Goal: Information Seeking & Learning: Get advice/opinions

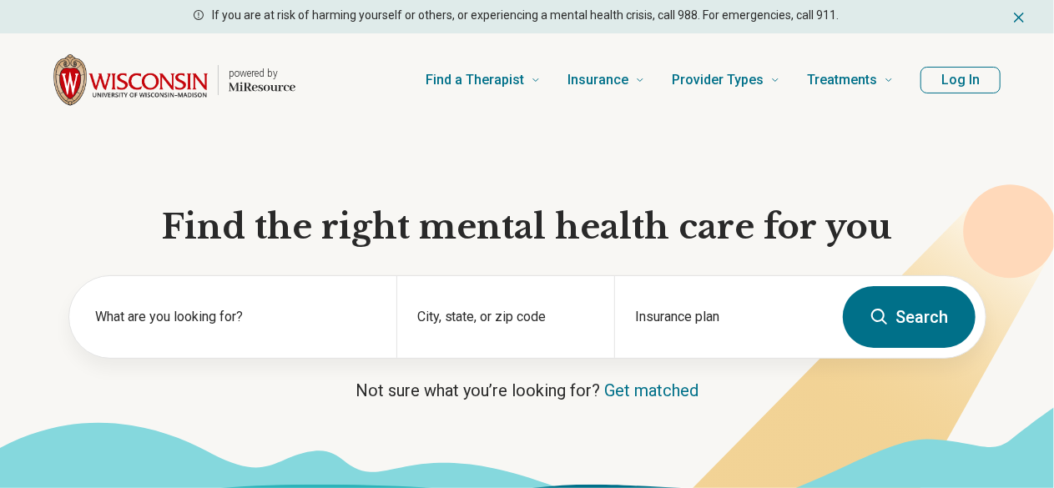
click at [918, 330] on button "Search" at bounding box center [909, 317] width 133 height 62
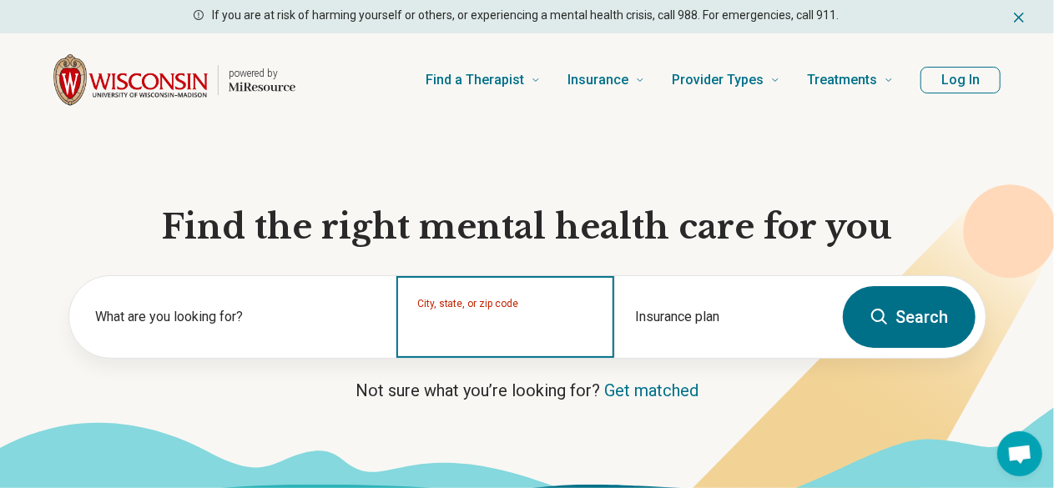
click at [472, 338] on input "City, state, or zip code" at bounding box center [505, 328] width 177 height 20
type input "**********"
click at [843, 286] on button "Search" at bounding box center [909, 317] width 133 height 62
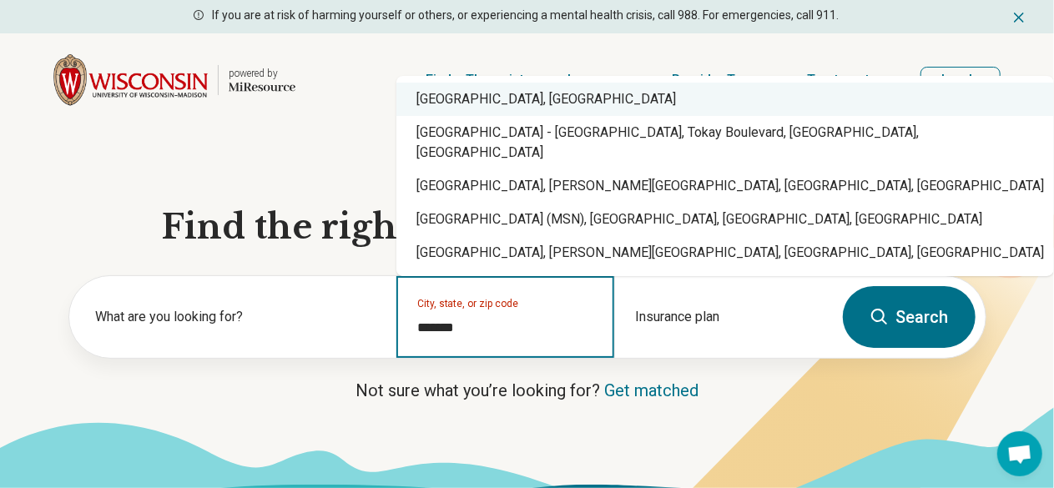
click at [437, 116] on div "Madison, WI" at bounding box center [725, 99] width 658 height 33
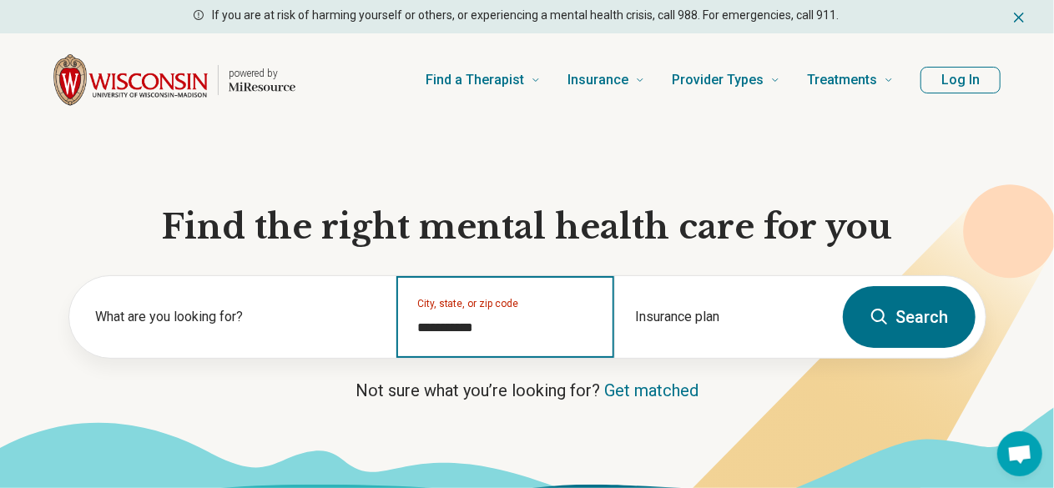
type input "**********"
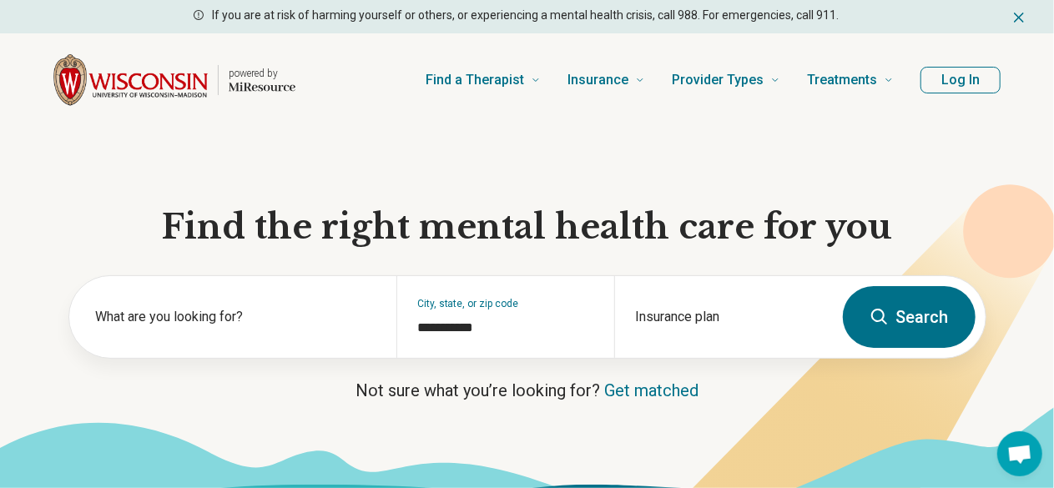
click at [879, 319] on icon at bounding box center [880, 317] width 20 height 20
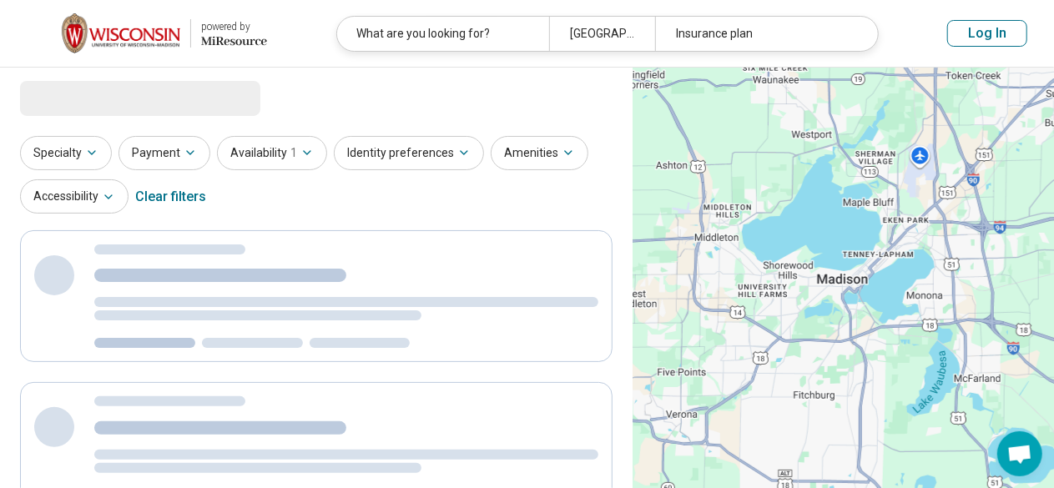
select select "***"
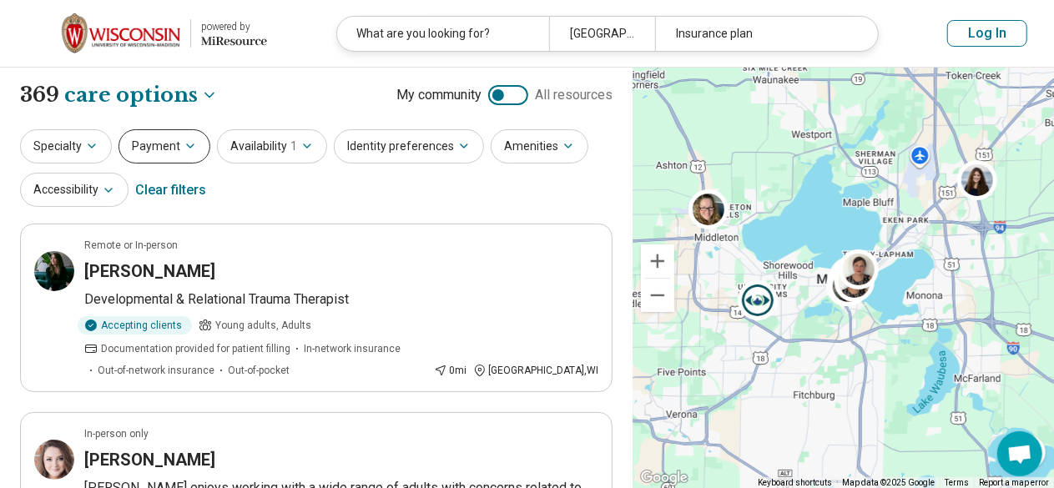
click at [145, 148] on button "Payment" at bounding box center [165, 146] width 92 height 34
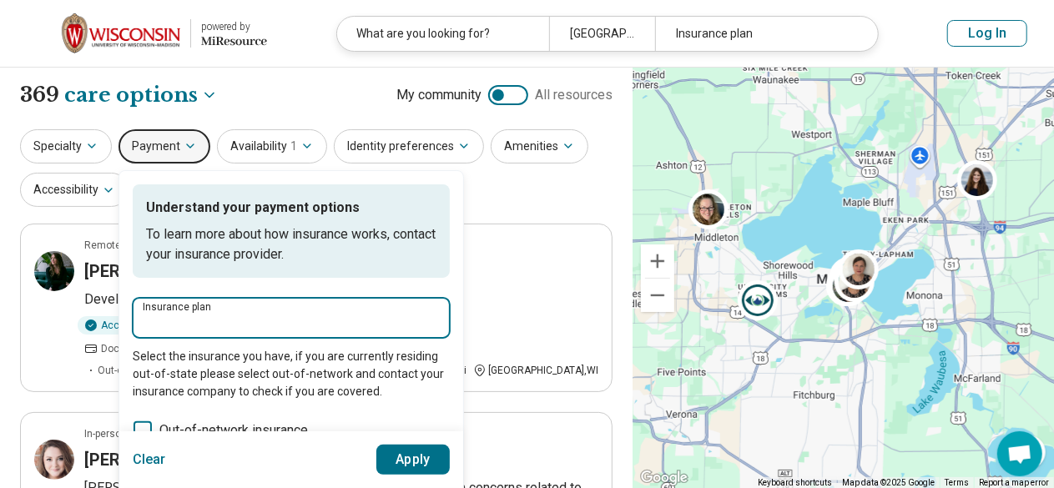
click at [208, 313] on input "Insurance plan" at bounding box center [291, 323] width 297 height 20
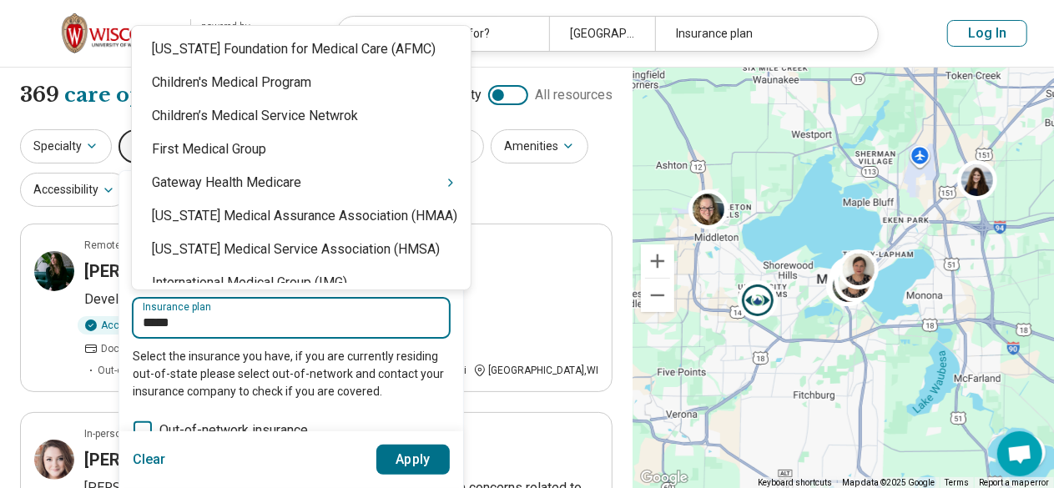
type input "******"
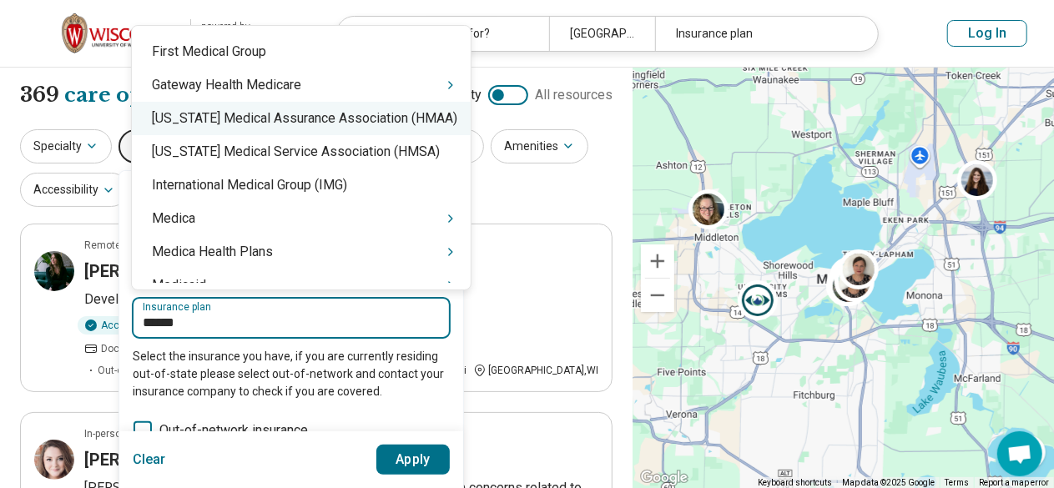
scroll to position [98, 0]
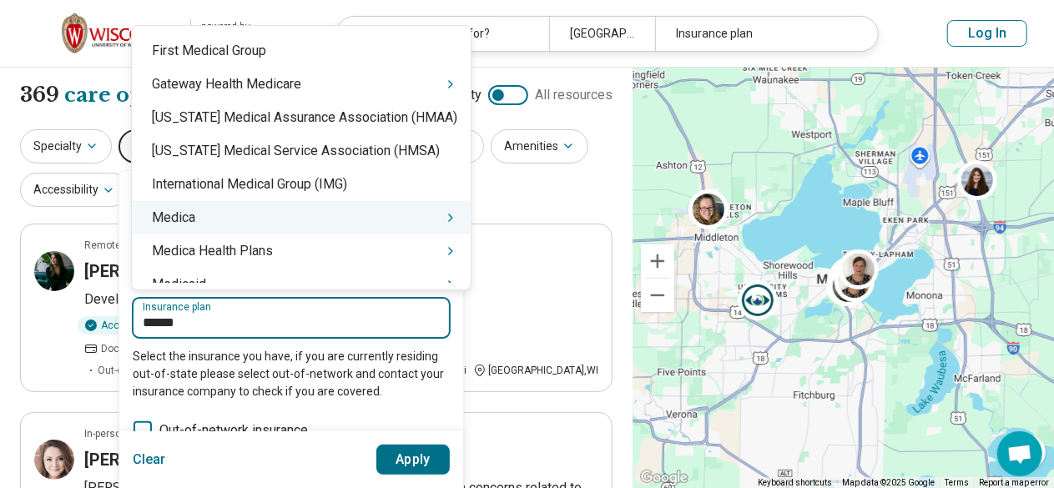
click at [315, 213] on div "Medica" at bounding box center [301, 217] width 339 height 33
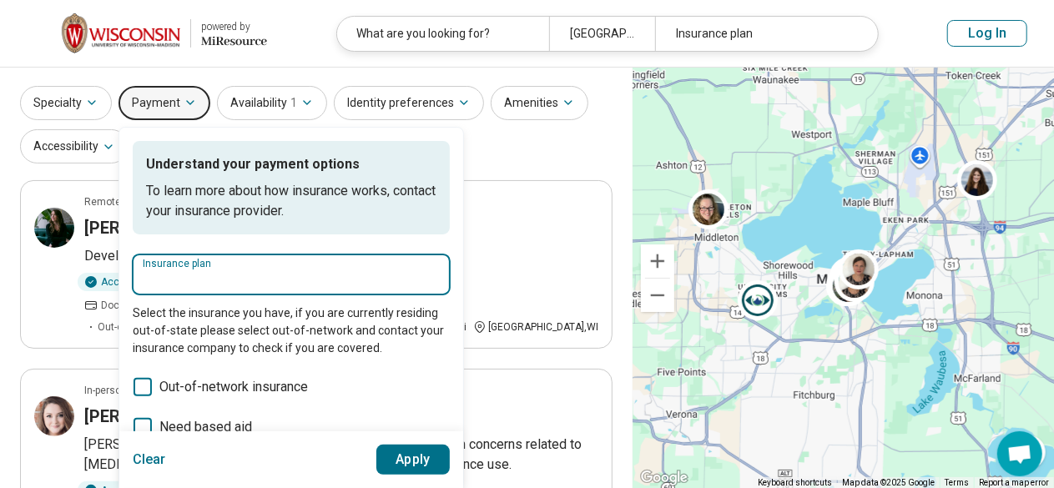
scroll to position [44, 0]
click at [209, 277] on input "Insurance plan" at bounding box center [291, 279] width 297 height 20
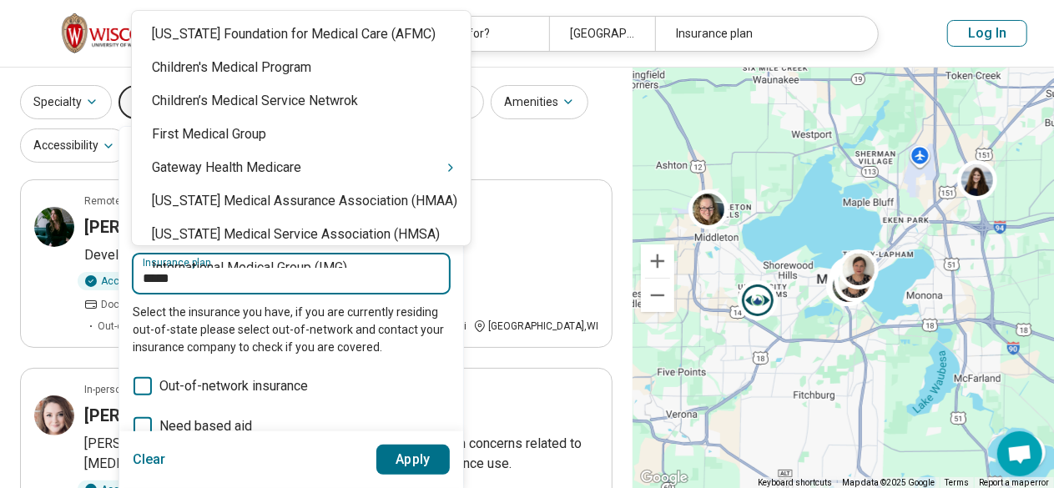
type input "******"
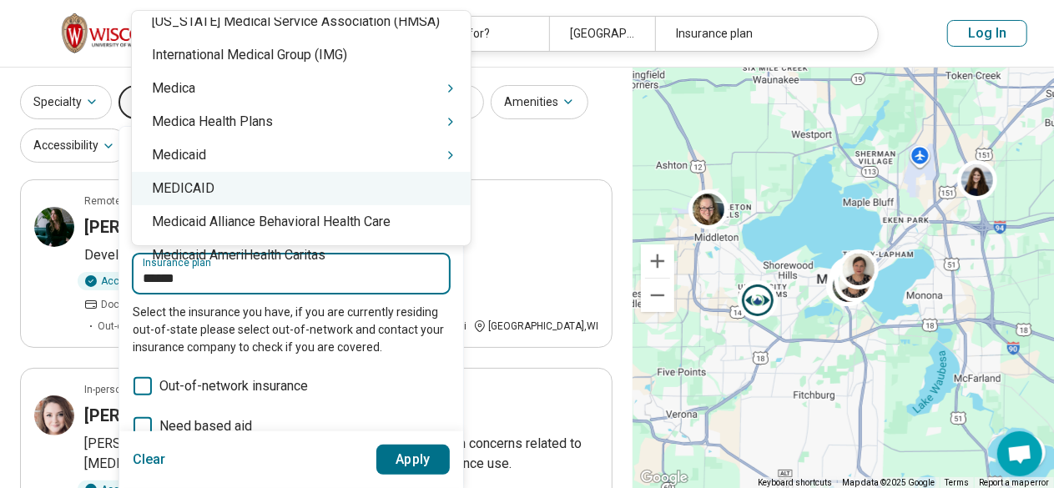
scroll to position [215, 0]
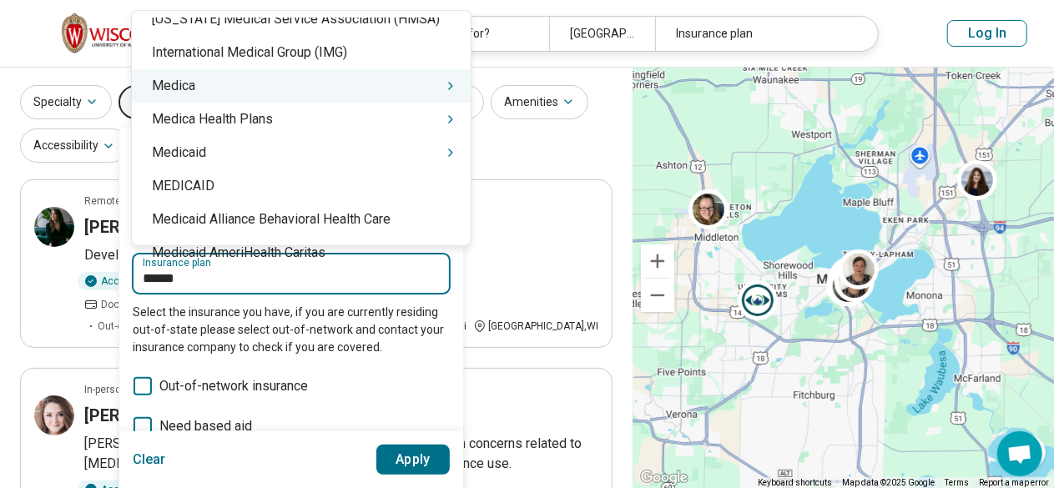
click at [202, 72] on div "Medica" at bounding box center [301, 85] width 339 height 33
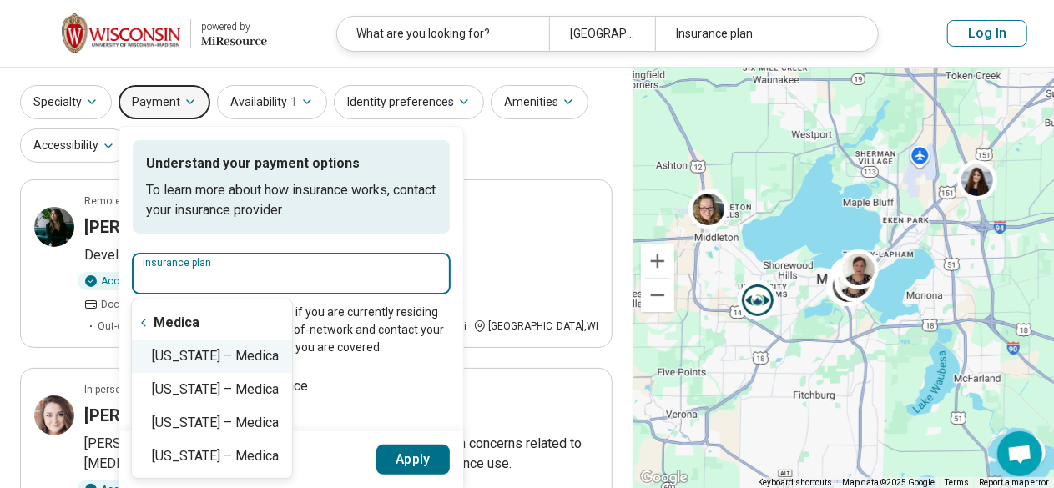
click at [208, 368] on div "Wisconsin – Medica" at bounding box center [212, 356] width 160 height 33
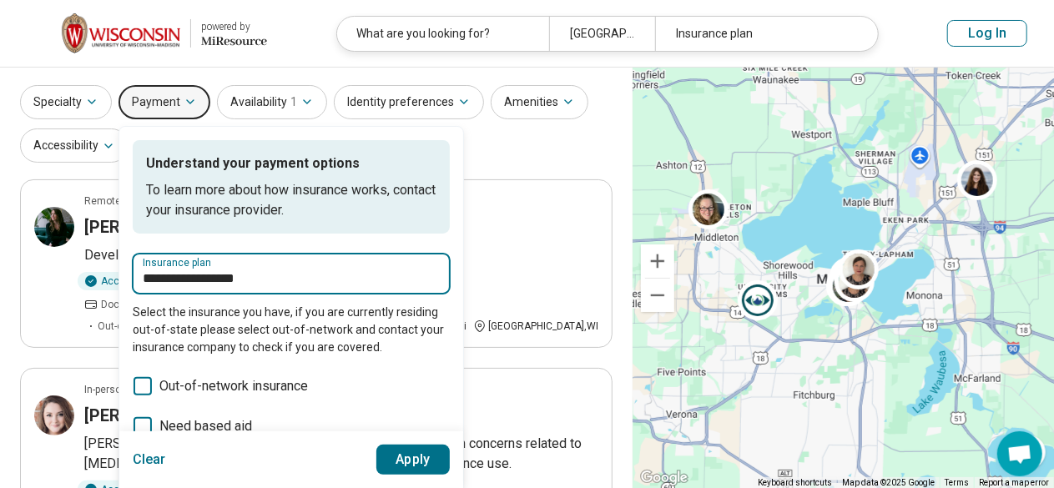
type input "**********"
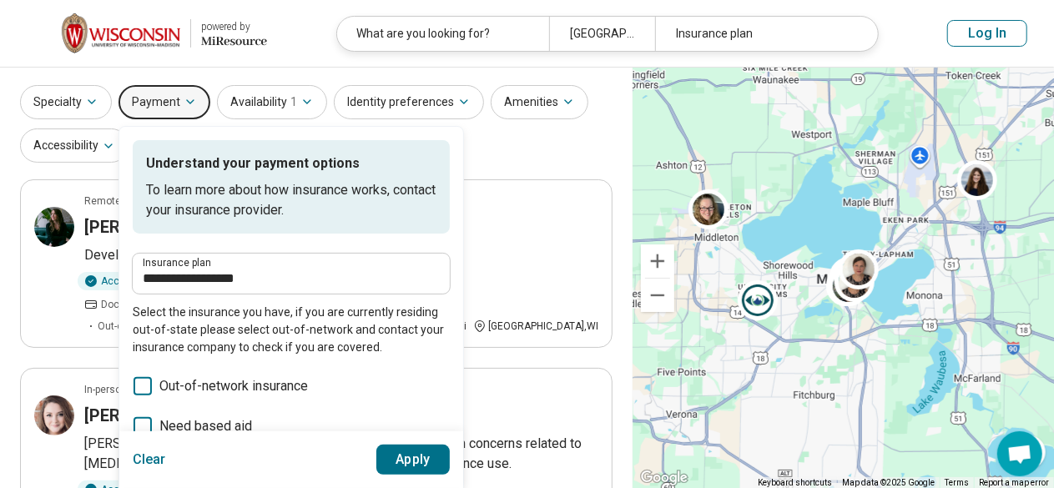
click at [416, 458] on button "Apply" at bounding box center [413, 460] width 74 height 30
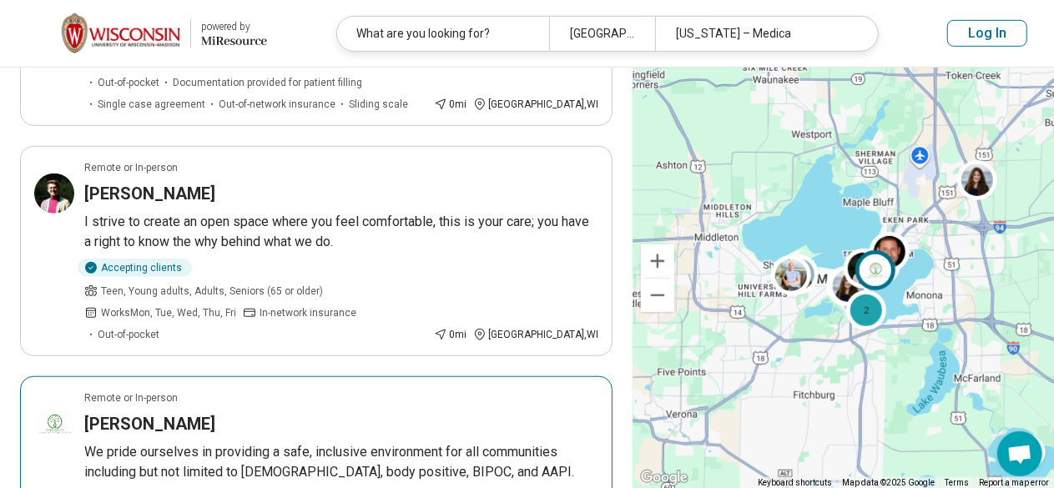
scroll to position [494, 0]
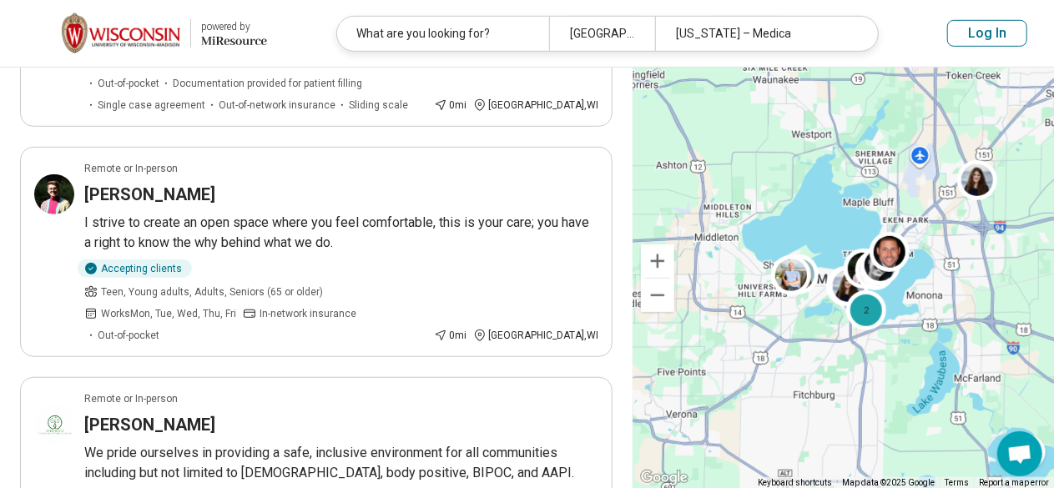
click at [139, 39] on img at bounding box center [121, 33] width 119 height 40
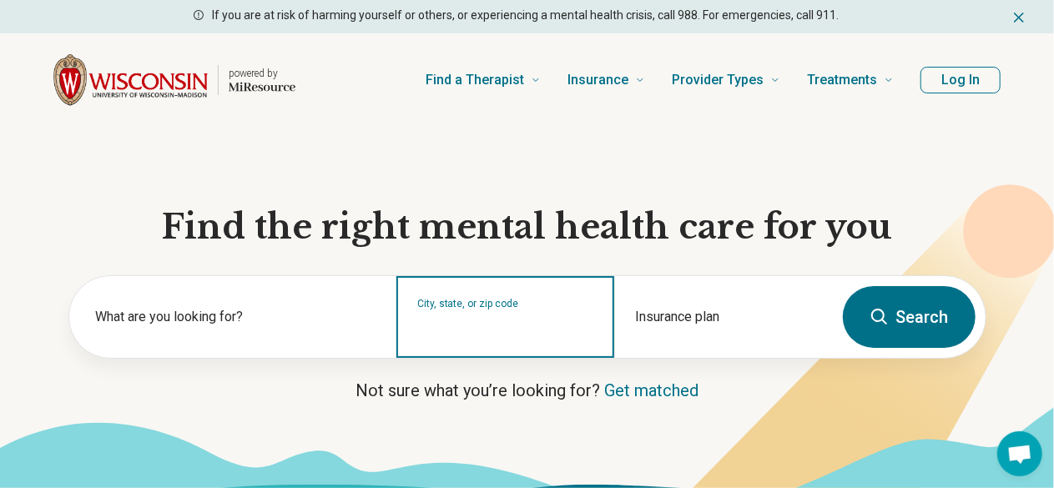
click at [452, 331] on input "City, state, or zip code" at bounding box center [505, 328] width 177 height 20
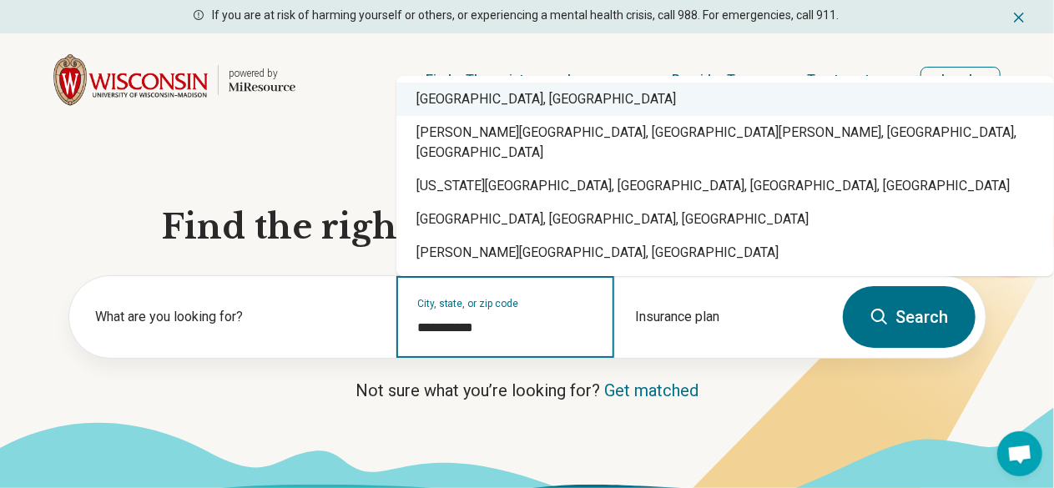
click at [428, 116] on div "Madison, WI" at bounding box center [725, 99] width 658 height 33
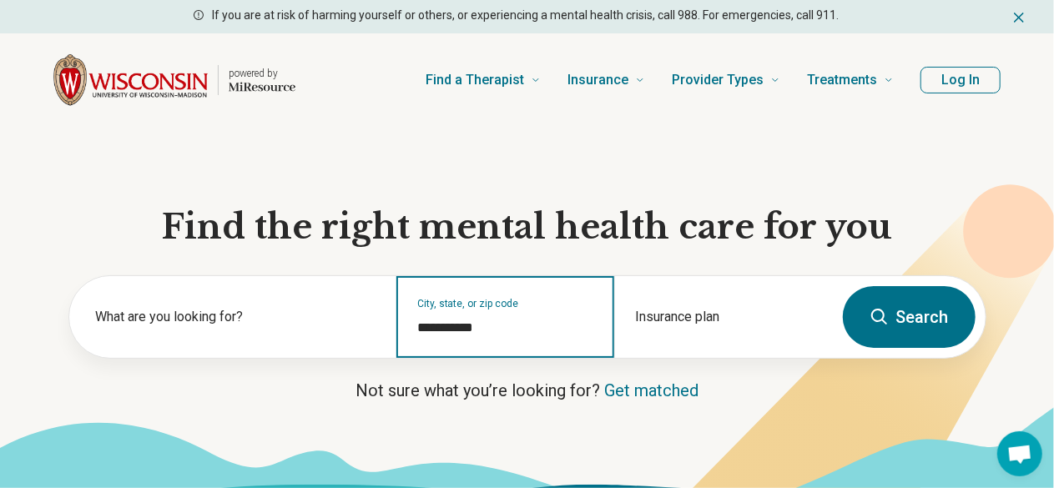
type input "**********"
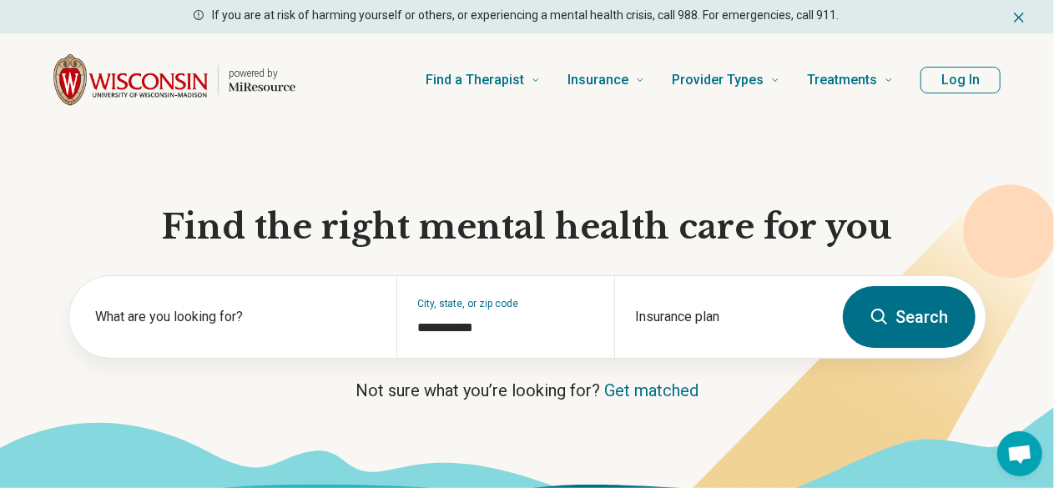
click at [886, 335] on button "Search" at bounding box center [909, 317] width 133 height 62
select select "***"
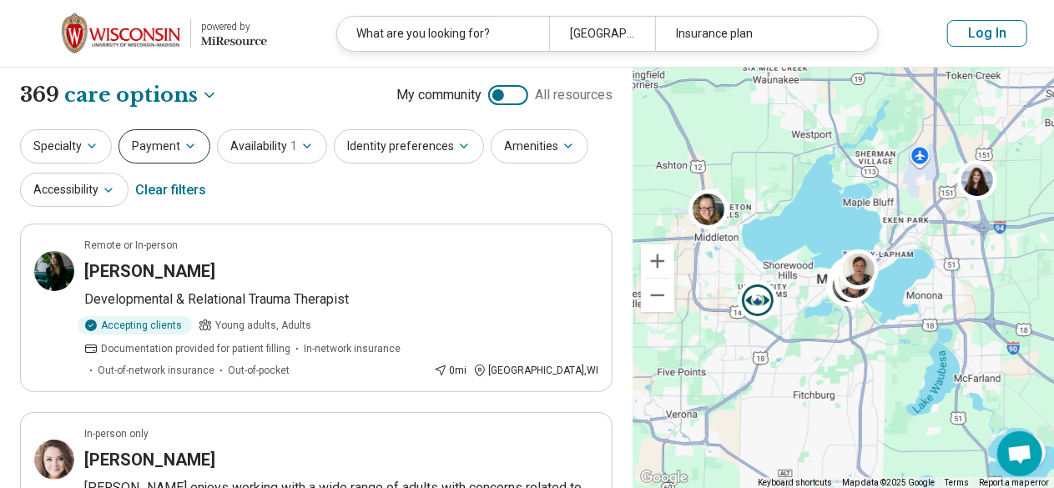
click at [167, 148] on button "Payment" at bounding box center [165, 146] width 92 height 34
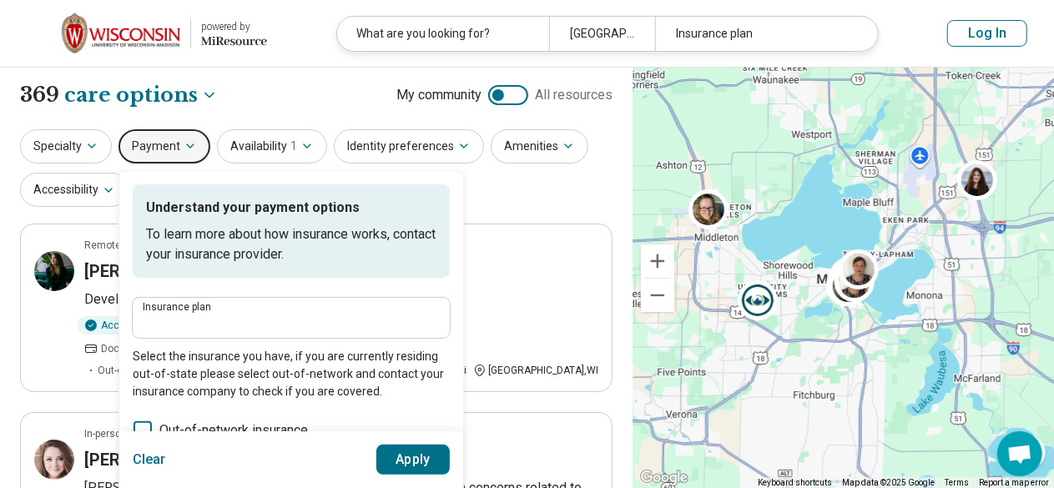
click at [215, 310] on label "Insurance plan" at bounding box center [291, 307] width 297 height 10
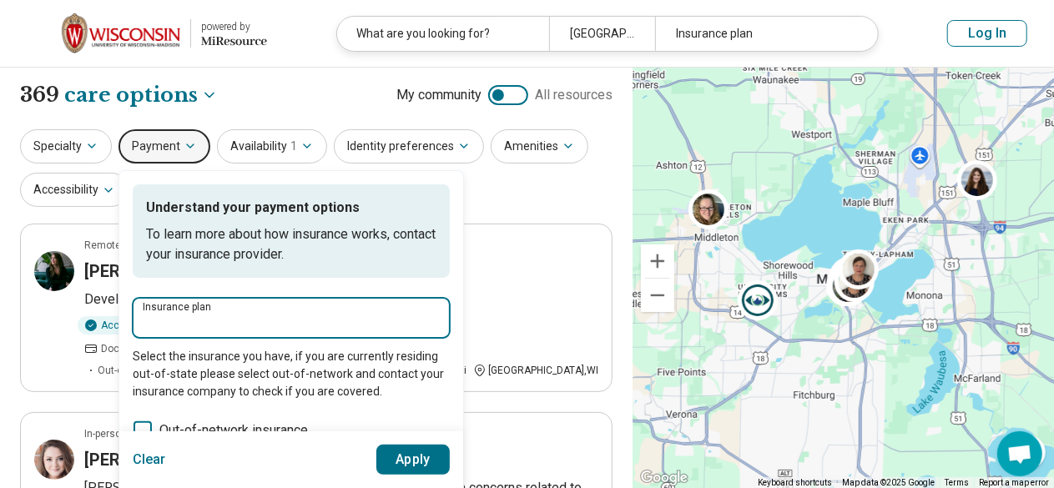
click at [215, 313] on input "Insurance plan" at bounding box center [291, 323] width 297 height 20
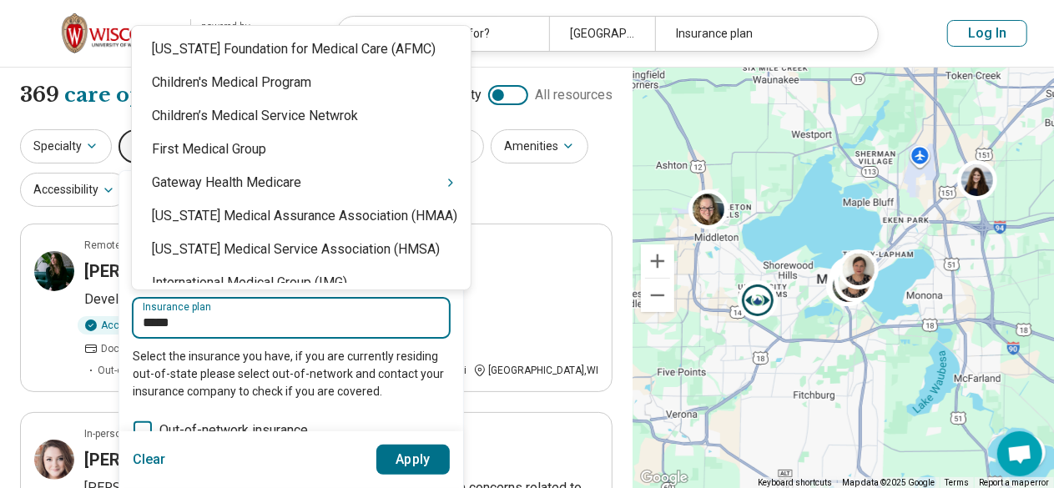
type input "******"
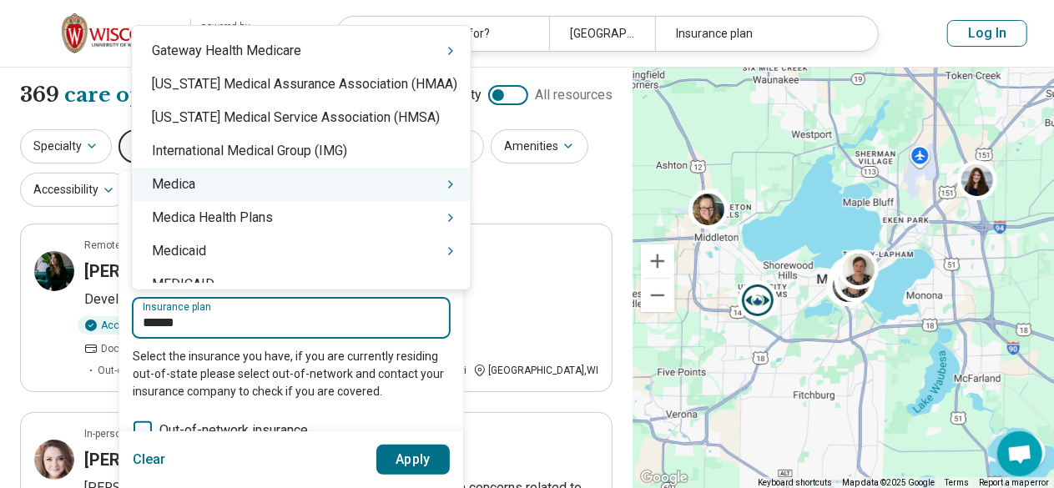
scroll to position [149, 0]
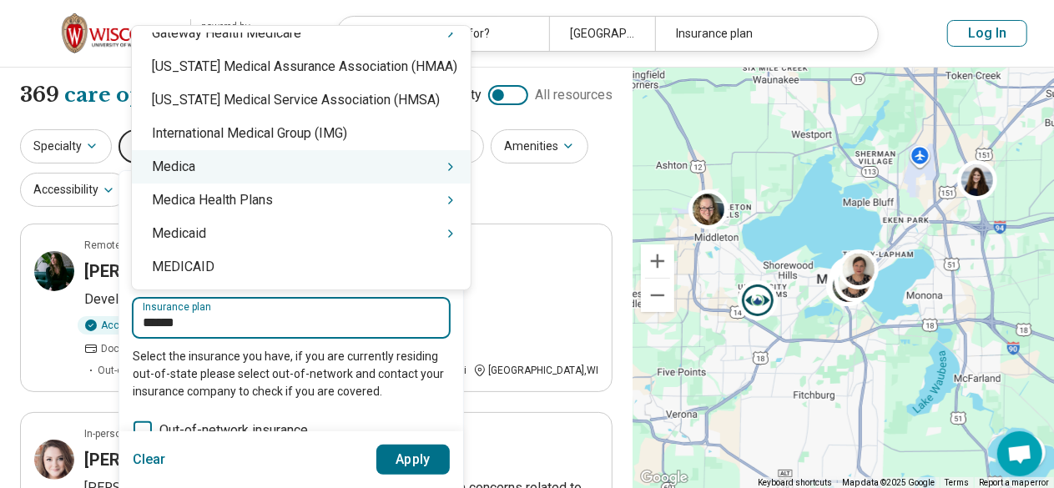
click at [305, 167] on div "Medica" at bounding box center [301, 166] width 339 height 33
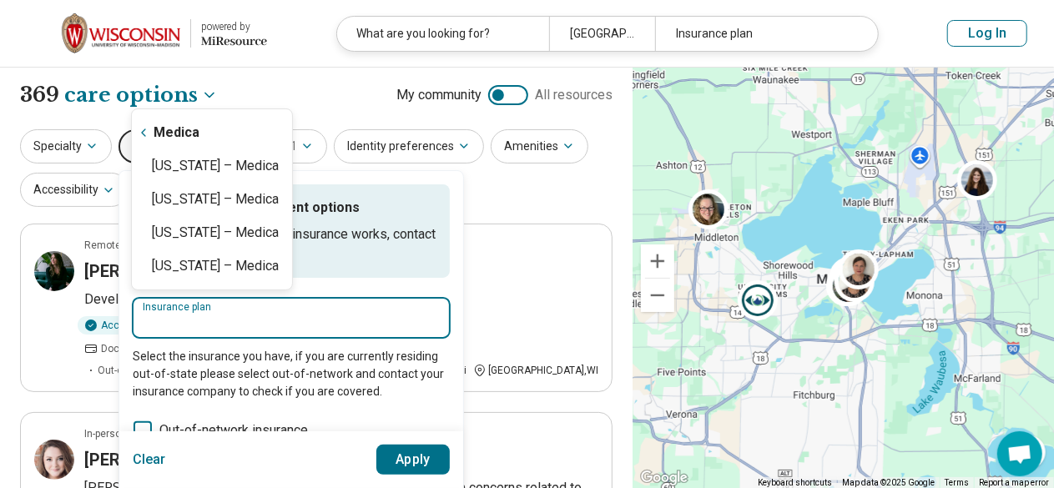
scroll to position [0, 0]
click at [249, 167] on div "Wisconsin – Medica" at bounding box center [212, 165] width 160 height 33
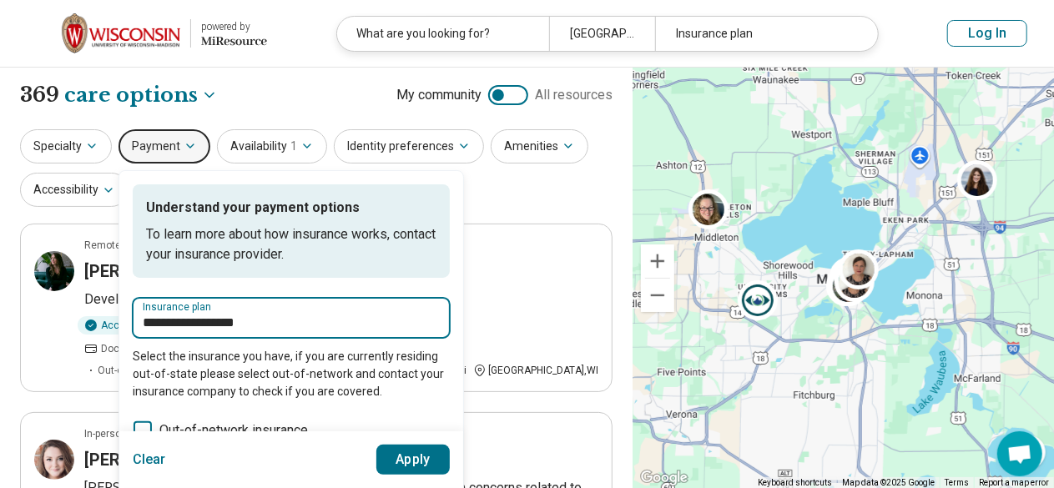
type input "**********"
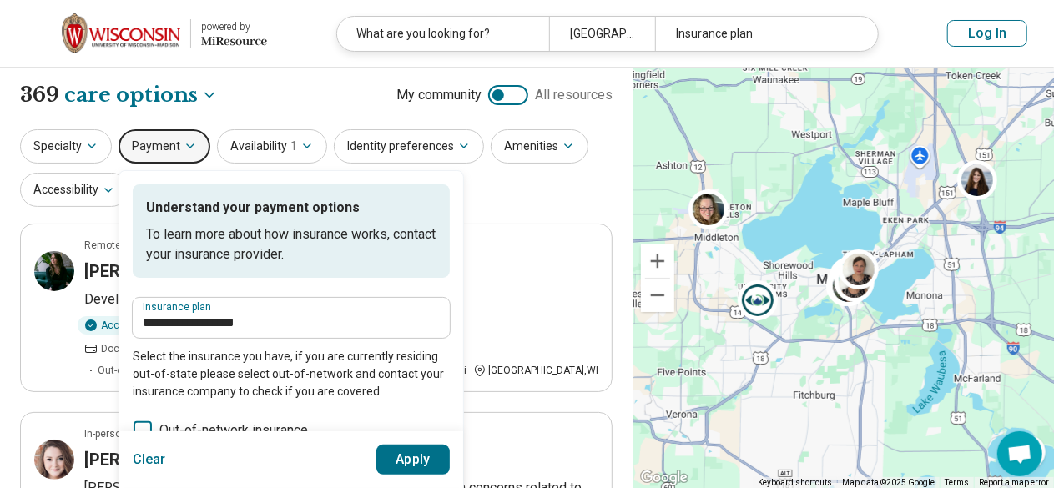
click at [397, 460] on button "Apply" at bounding box center [413, 460] width 74 height 30
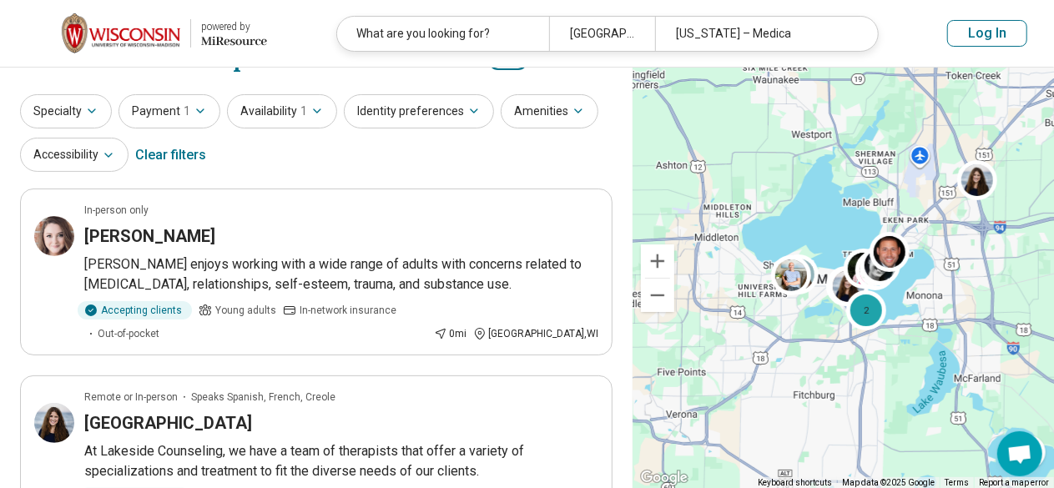
scroll to position [18, 0]
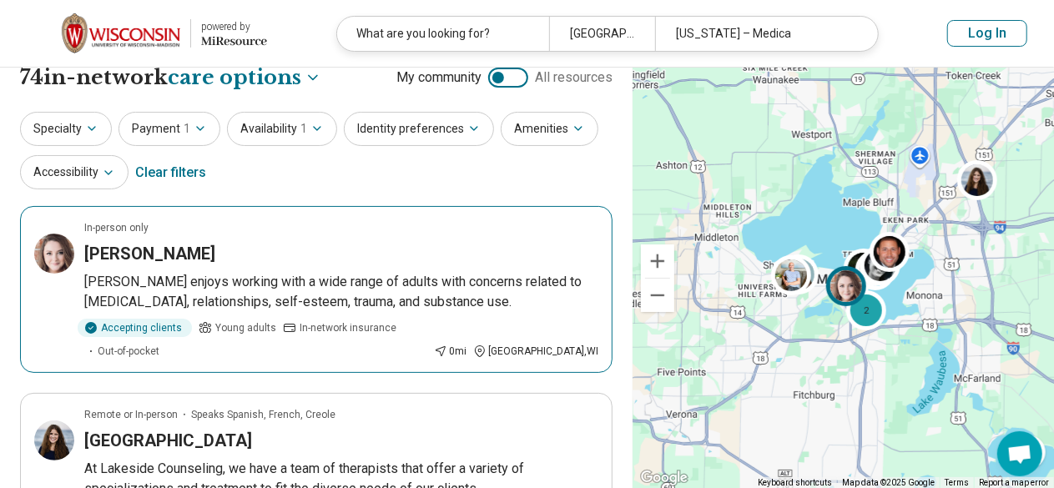
click at [334, 238] on article "In-person only Kayla Swanson Kayla enjoys working with a wide range of adults w…" at bounding box center [316, 289] width 593 height 167
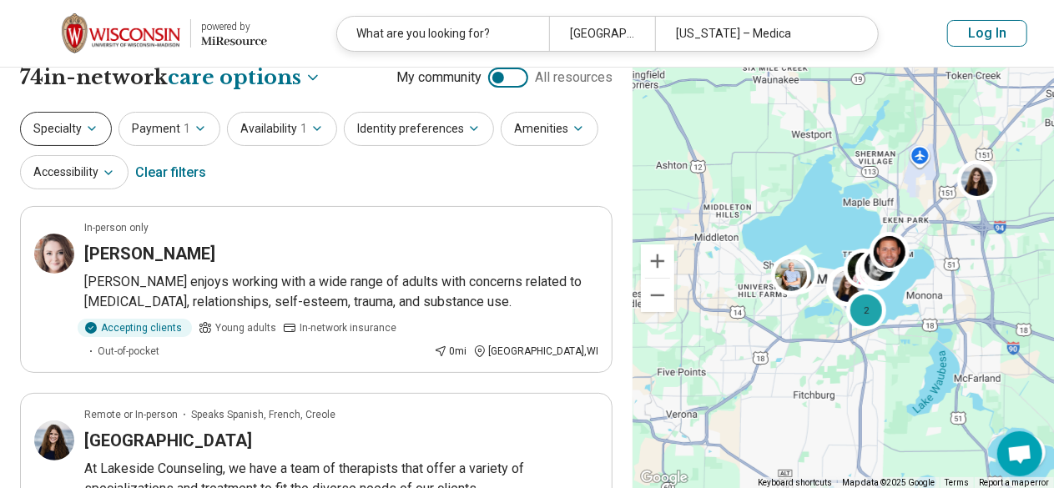
click at [52, 134] on button "Specialty" at bounding box center [66, 129] width 92 height 34
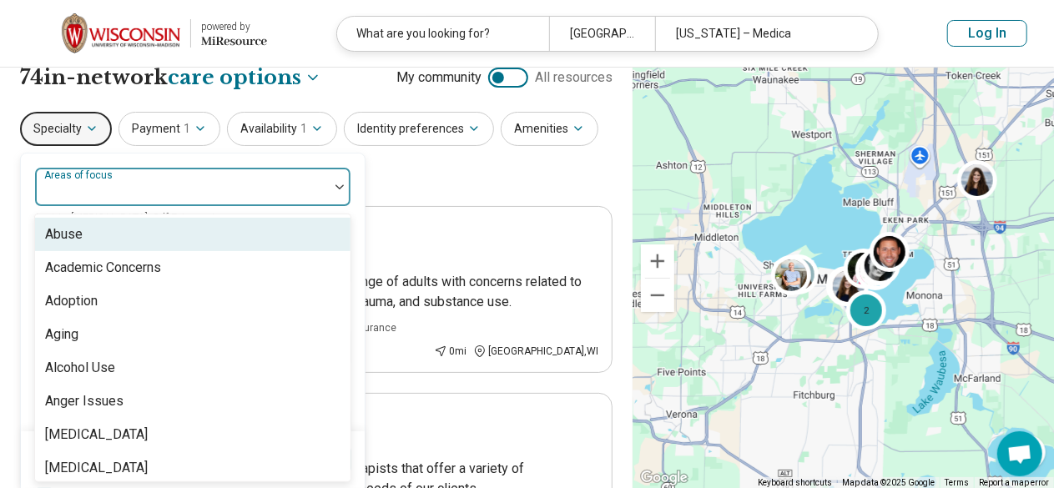
click at [331, 188] on div at bounding box center [340, 187] width 22 height 38
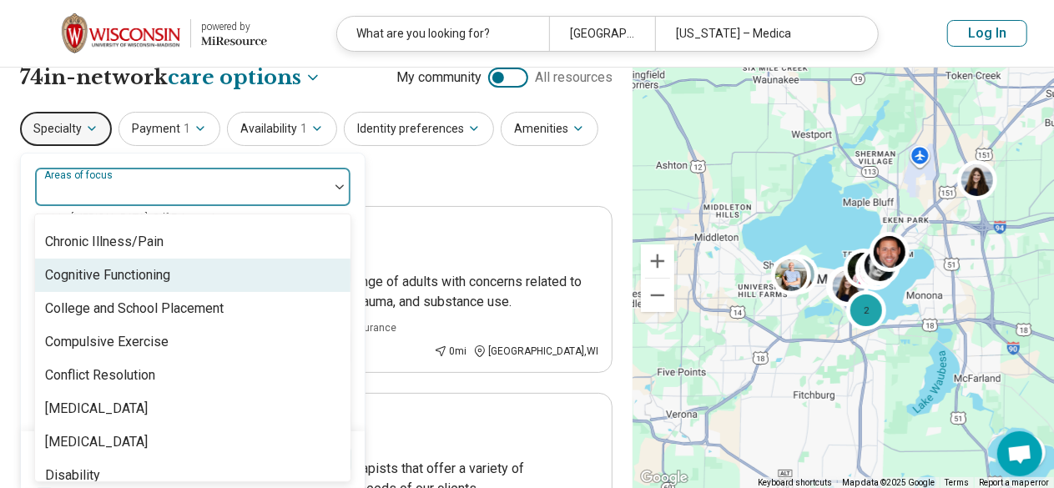
scroll to position [795, 0]
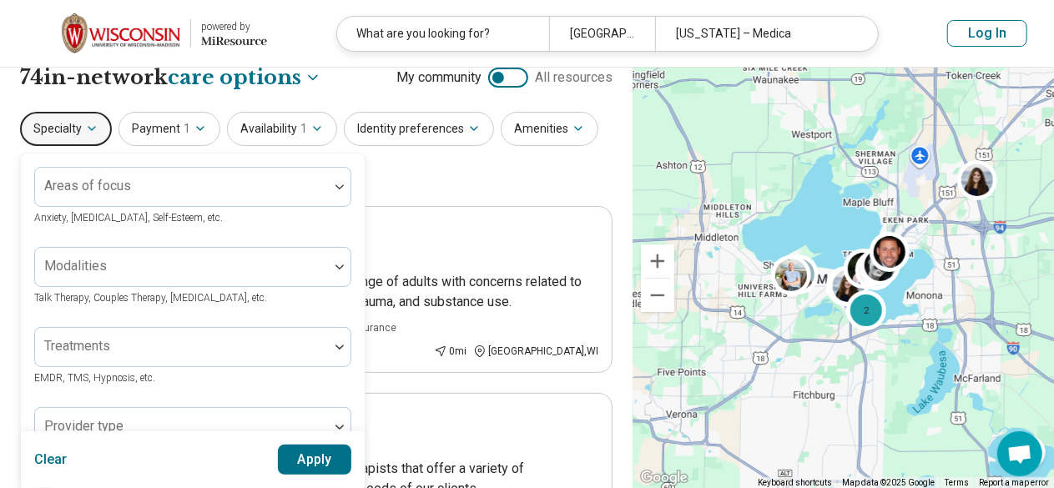
click at [466, 159] on div "Specialty Areas of focus Anxiety, Depression, Self-Esteem, etc. Modalities Talk…" at bounding box center [316, 152] width 593 height 81
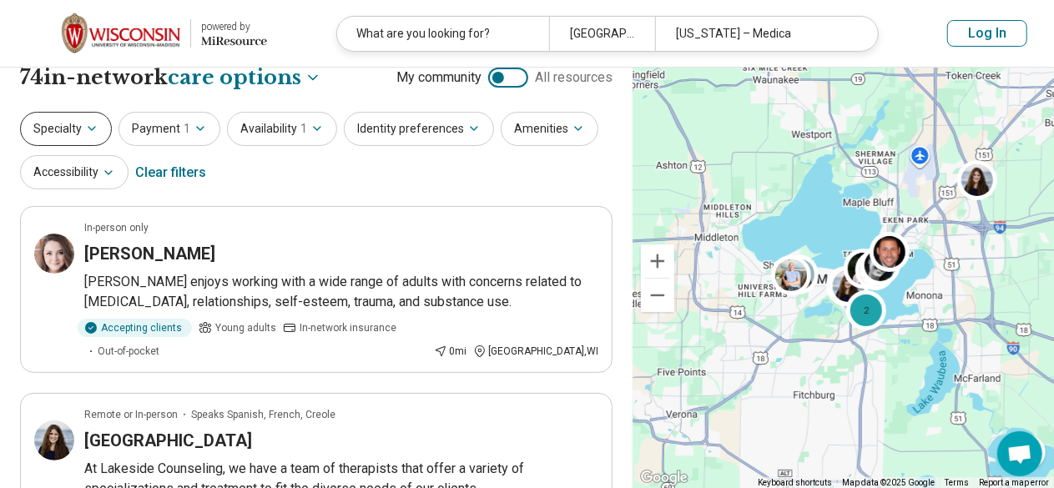
click at [73, 131] on button "Specialty" at bounding box center [66, 129] width 92 height 34
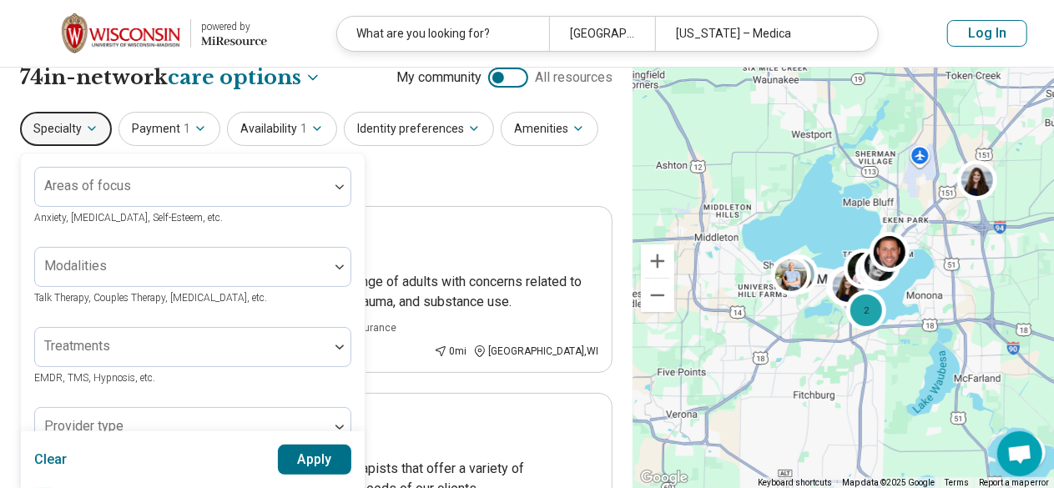
click at [431, 178] on div "Specialty Areas of focus Anxiety, Depression, Self-Esteem, etc. Modalities Talk…" at bounding box center [316, 152] width 593 height 81
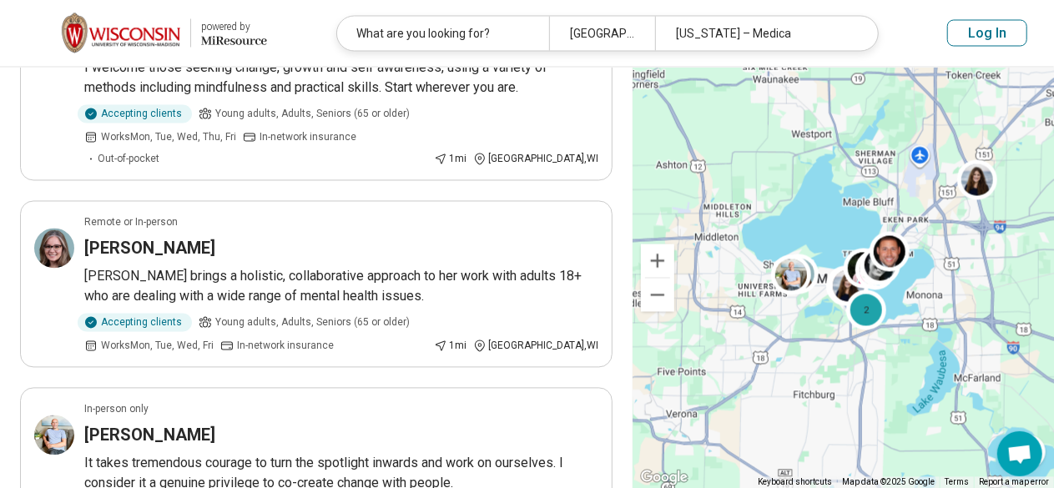
scroll to position [1527, 0]
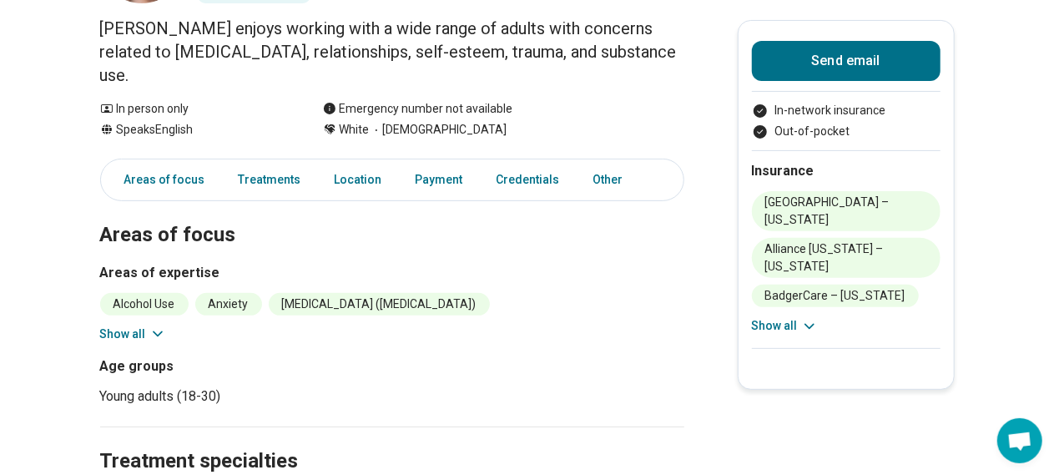
scroll to position [180, 0]
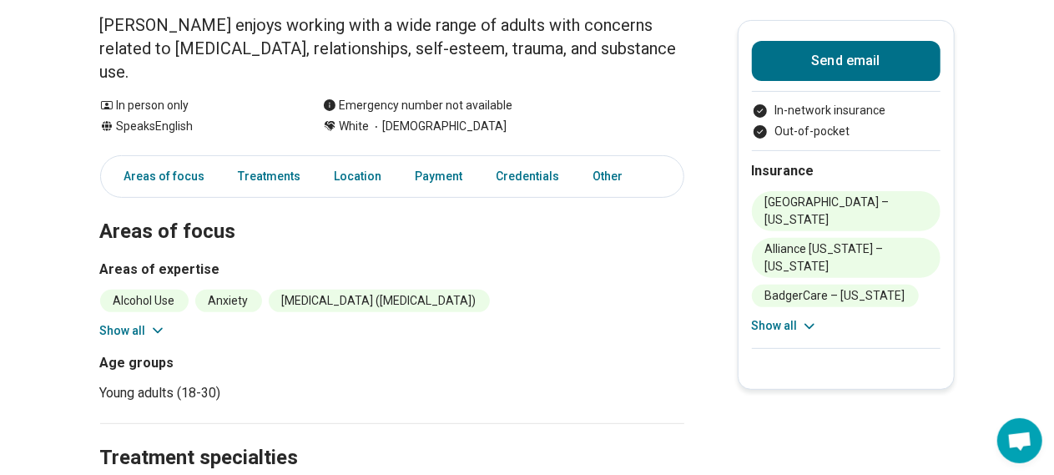
click at [132, 322] on button "Show all" at bounding box center [133, 331] width 66 height 18
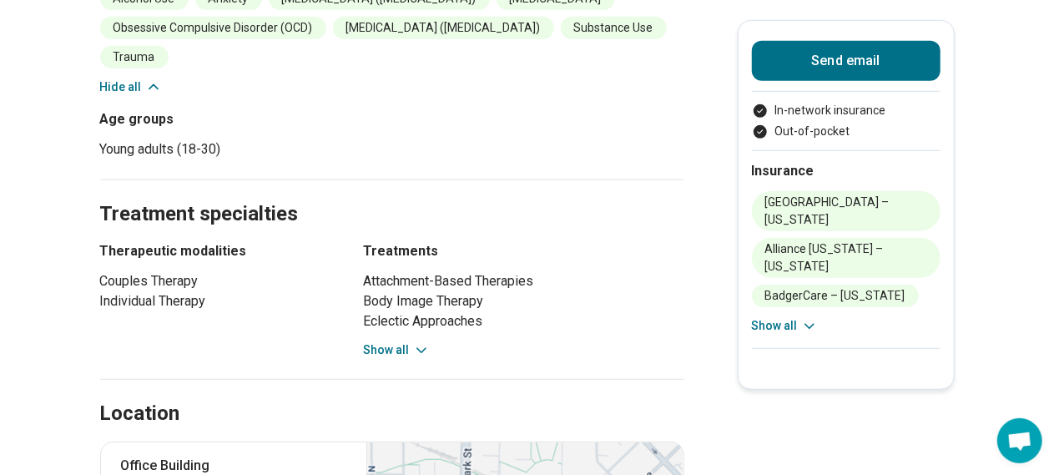
scroll to position [483, 0]
click at [412, 341] on button "Show all" at bounding box center [397, 350] width 66 height 18
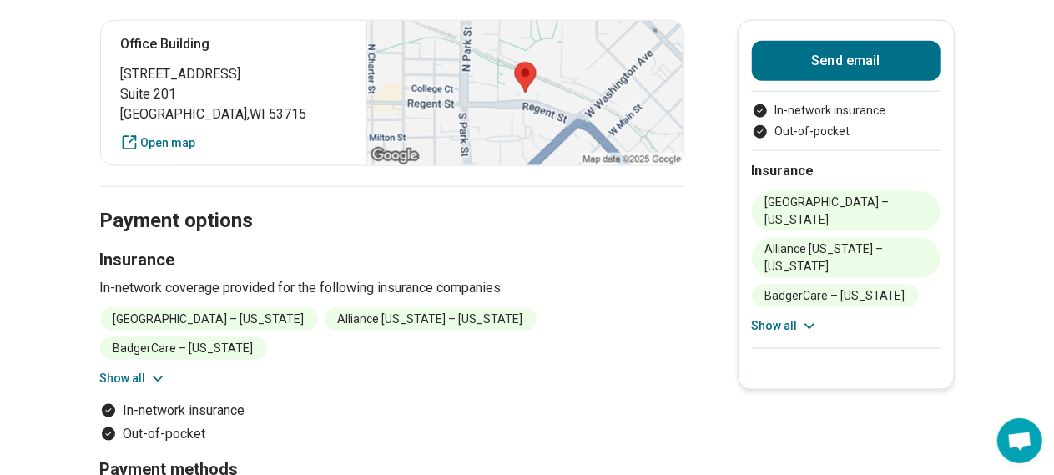
scroll to position [985, 0]
click at [125, 369] on button "Show all" at bounding box center [133, 378] width 66 height 18
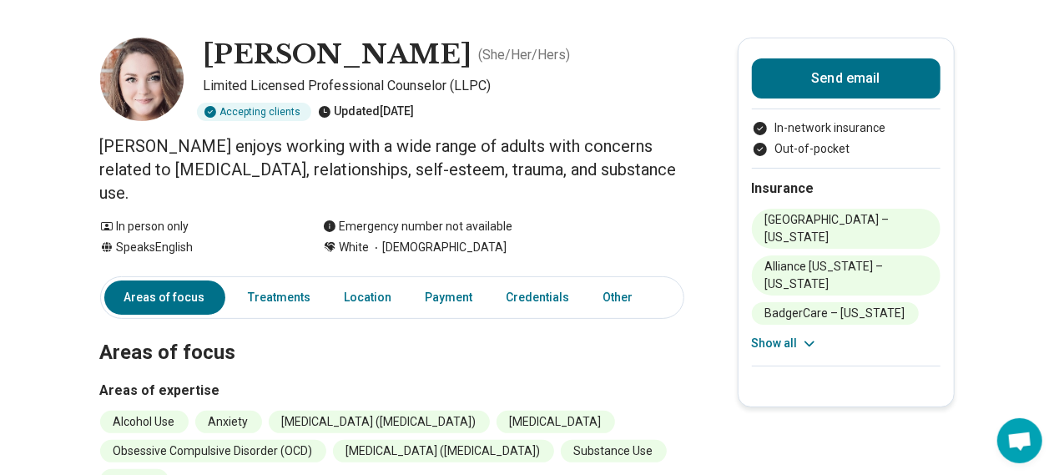
scroll to position [0, 0]
